Goal: Navigation & Orientation: Find specific page/section

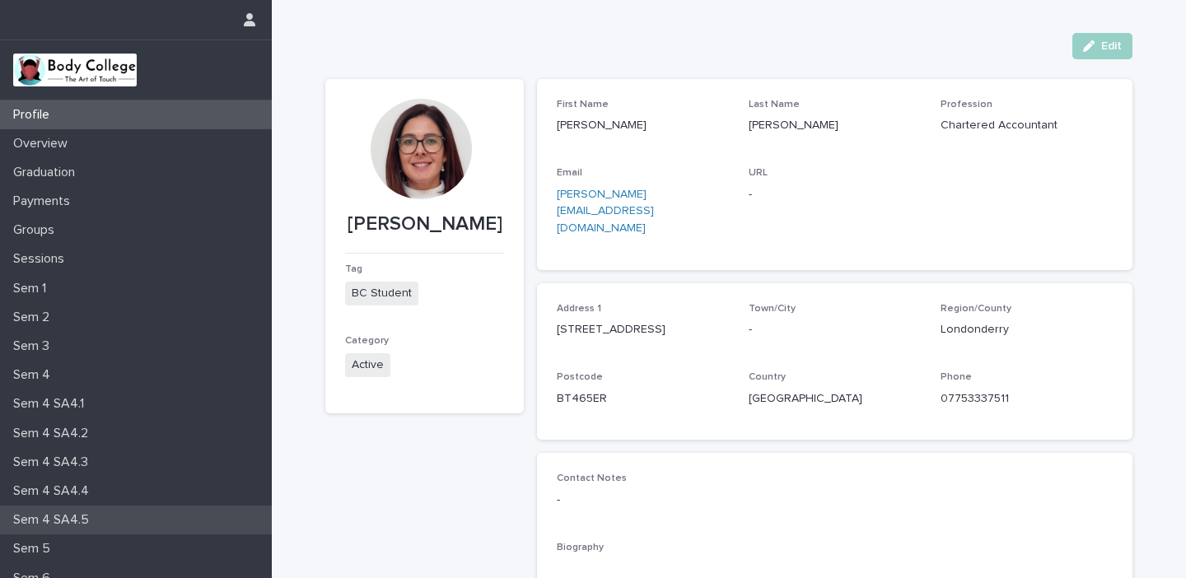
click at [84, 518] on p "Sem 4 SA4.5" at bounding box center [55, 520] width 96 height 16
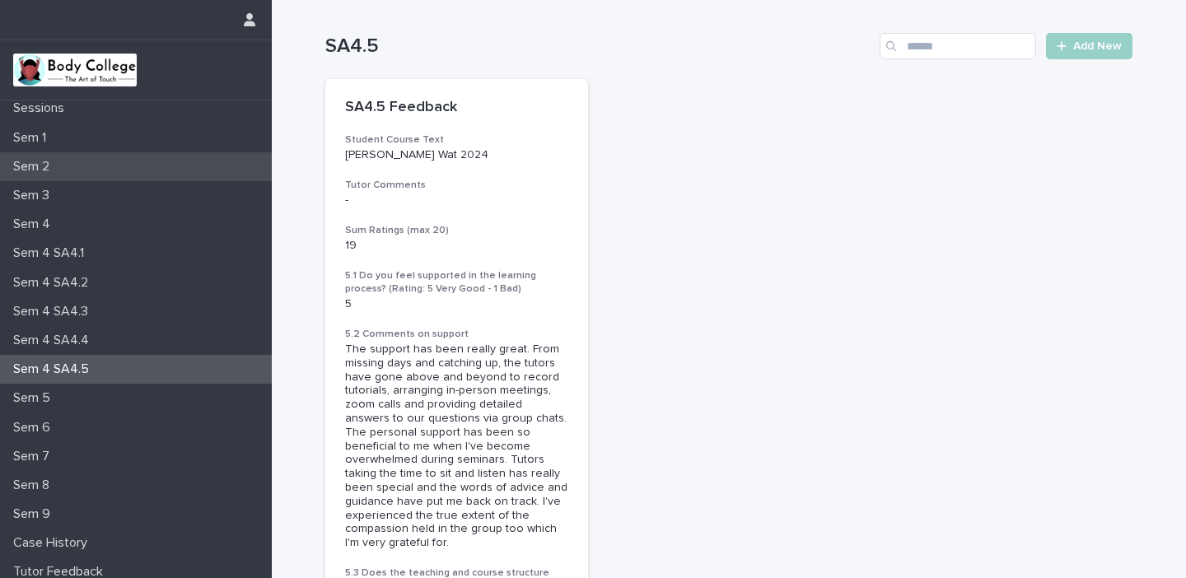
scroll to position [160, 0]
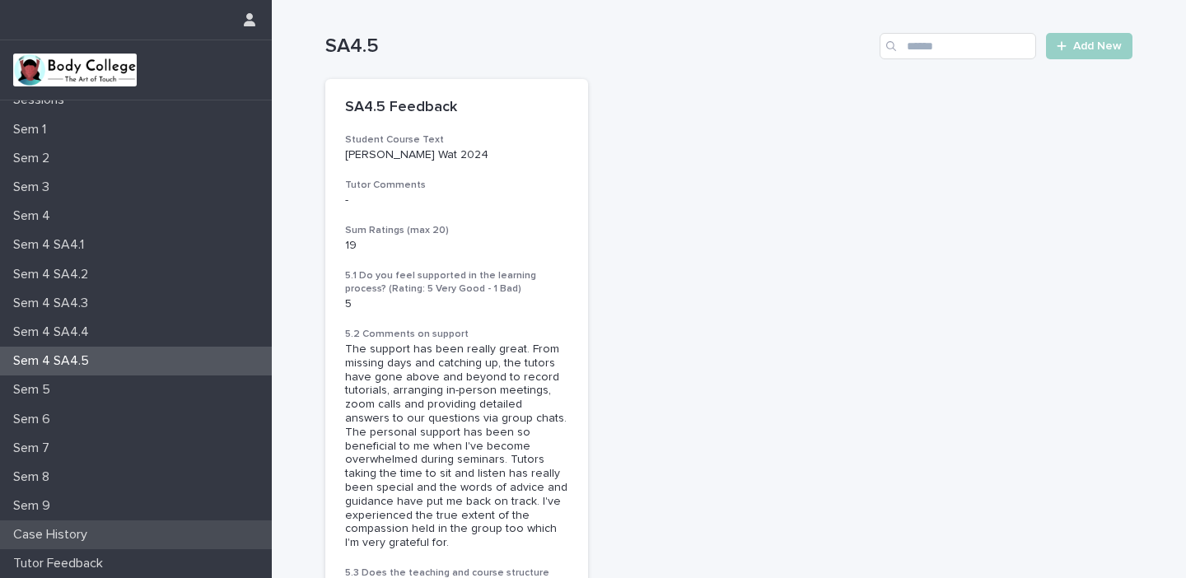
click at [79, 533] on p "Case History" at bounding box center [54, 535] width 94 height 16
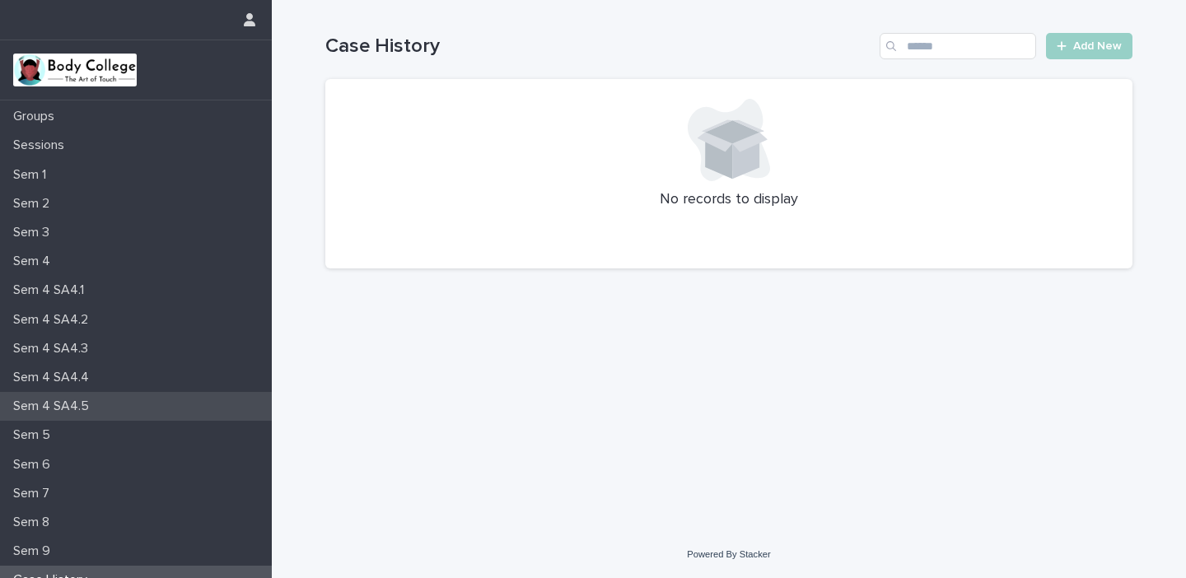
scroll to position [160, 0]
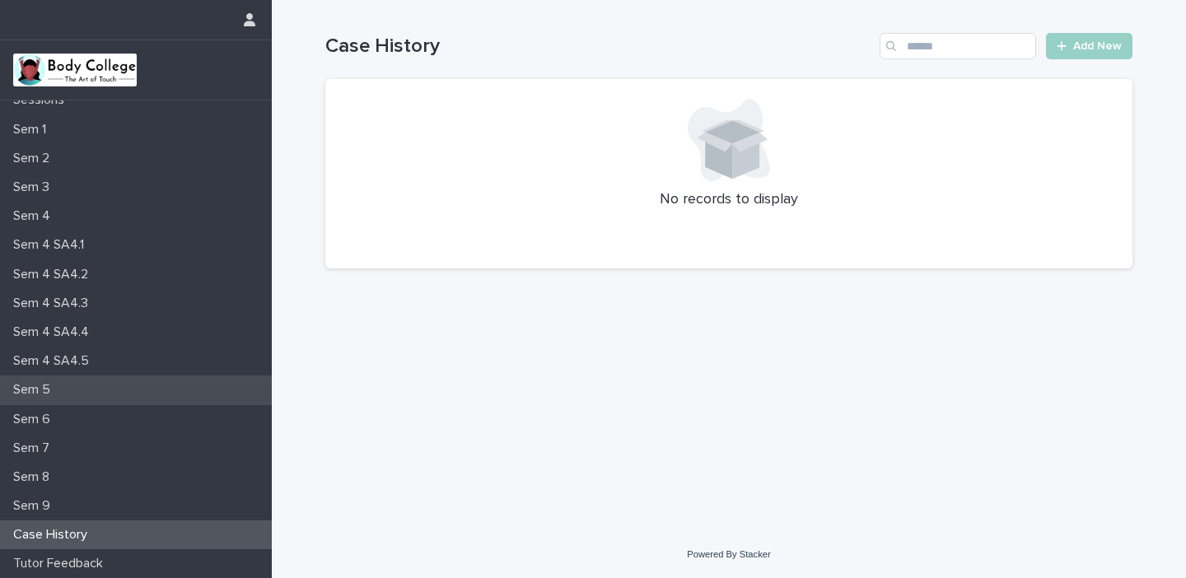
click at [51, 392] on p "Sem 5" at bounding box center [35, 390] width 57 height 16
